Goal: Find contact information: Find contact information

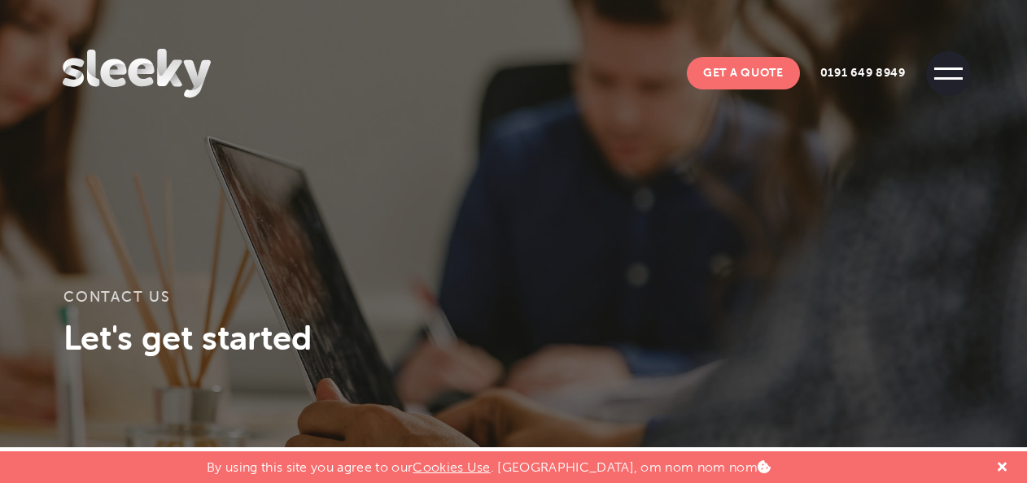
click at [963, 62] on span at bounding box center [948, 73] width 45 height 45
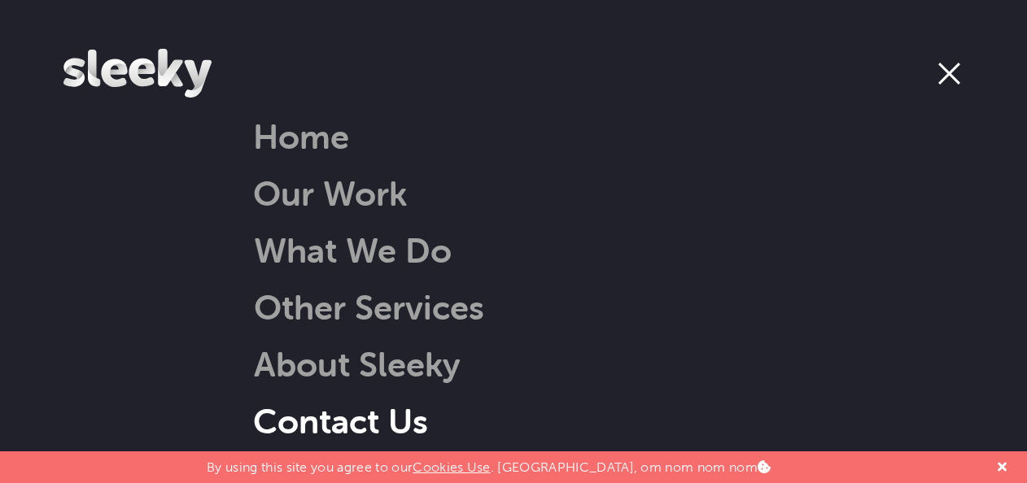
click at [354, 422] on link "Contact Us" at bounding box center [340, 420] width 175 height 41
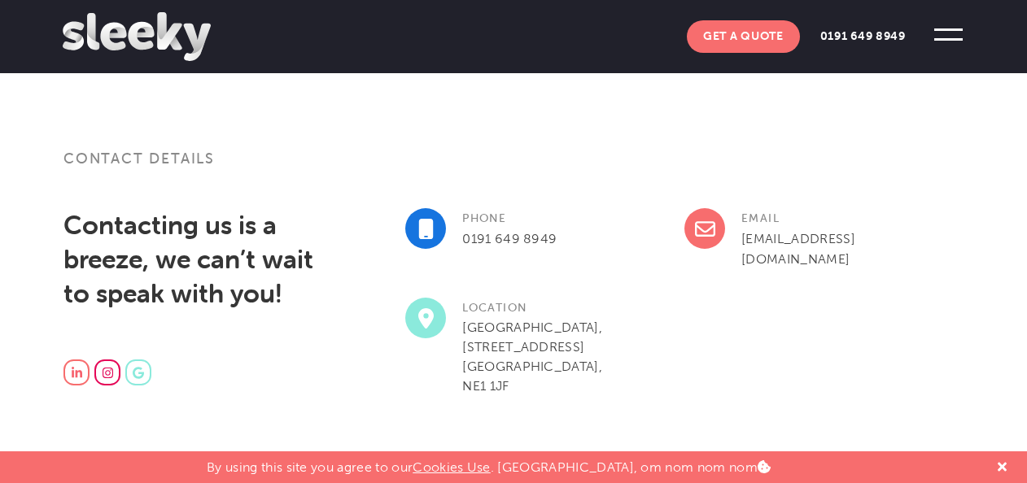
scroll to position [488, 0]
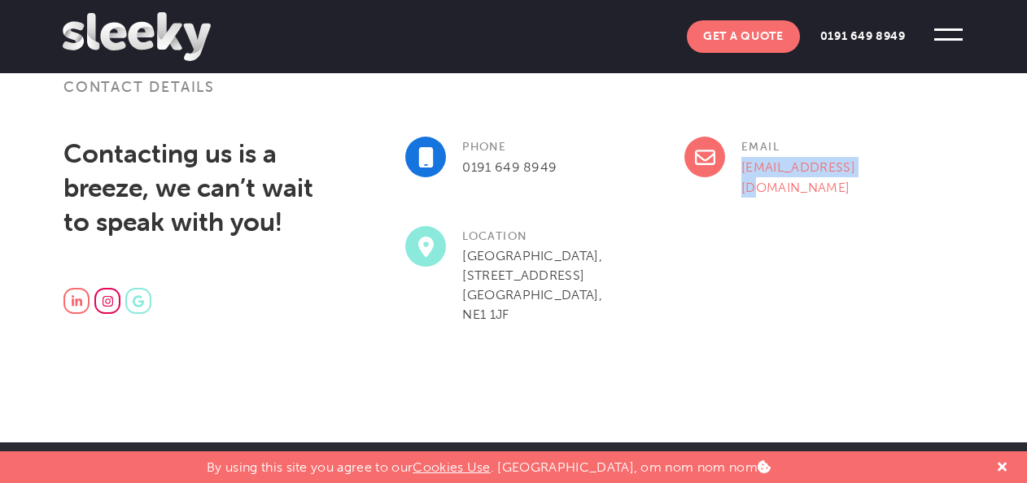
drag, startPoint x: 858, startPoint y: 165, endPoint x: 740, endPoint y: 163, distance: 118.0
click at [740, 163] on div "Email [EMAIL_ADDRESS][DOMAIN_NAME]" at bounding box center [823, 182] width 279 height 90
copy link "[EMAIL_ADDRESS][DOMAIN_NAME]"
